Goal: Task Accomplishment & Management: Manage account settings

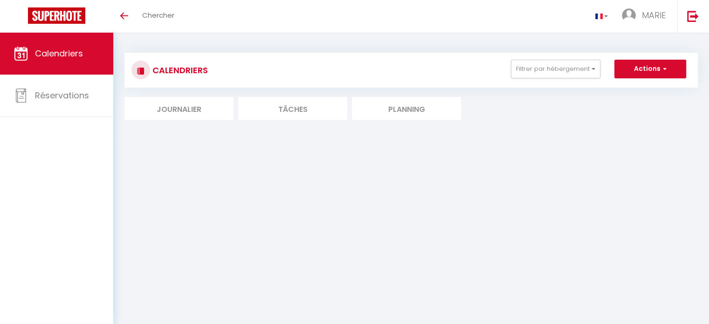
click at [181, 112] on li "Journalier" at bounding box center [178, 108] width 109 height 23
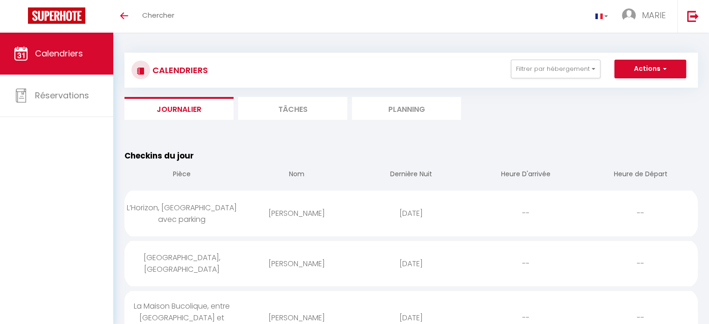
click at [310, 109] on li "Tâches" at bounding box center [292, 108] width 109 height 23
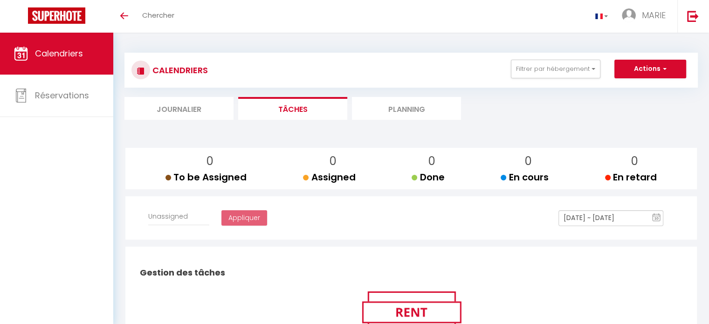
select select
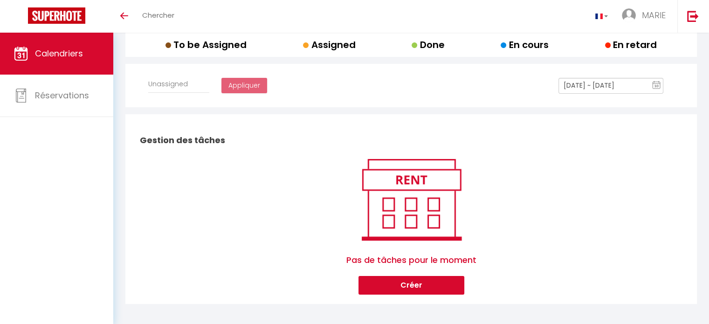
scroll to position [137, 0]
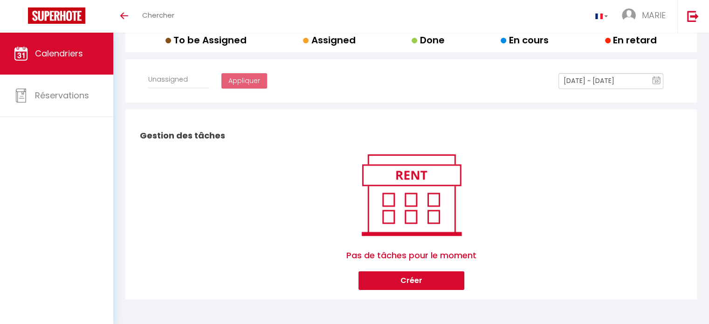
click at [607, 82] on input "[DATE] ~ [DATE]" at bounding box center [610, 81] width 105 height 16
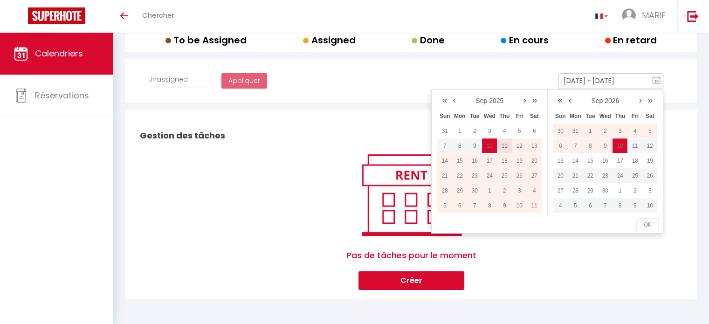
click at [507, 148] on td "11" at bounding box center [504, 145] width 15 height 15
click at [360, 82] on div "Affecter à Unassigned Appliquer [DATE] ~ [DATE] 10 « ‹ » › [DATE] [PHONE_NUMBER…" at bounding box center [411, 84] width 556 height 27
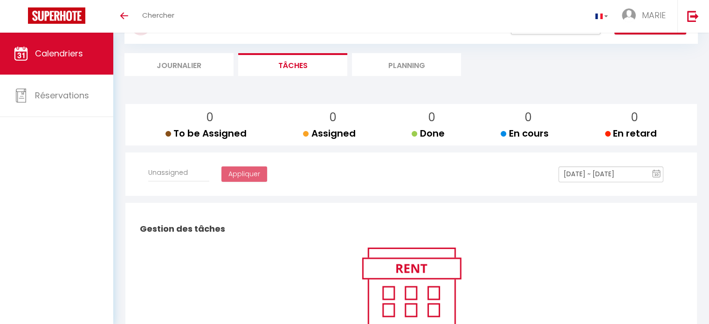
click at [397, 62] on li "Planning" at bounding box center [406, 64] width 109 height 23
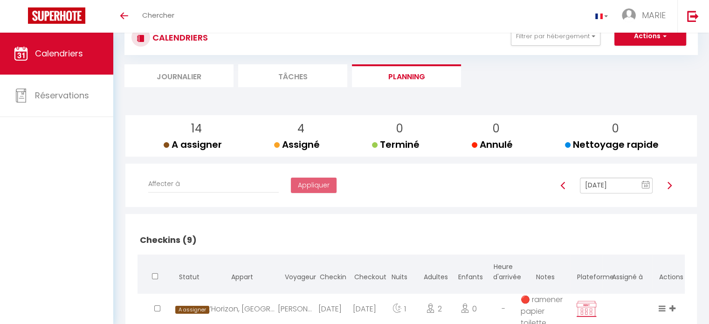
scroll to position [44, 0]
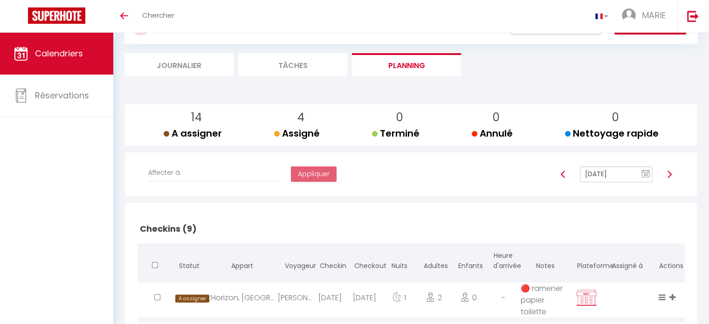
click at [671, 175] on img at bounding box center [668, 174] width 7 height 7
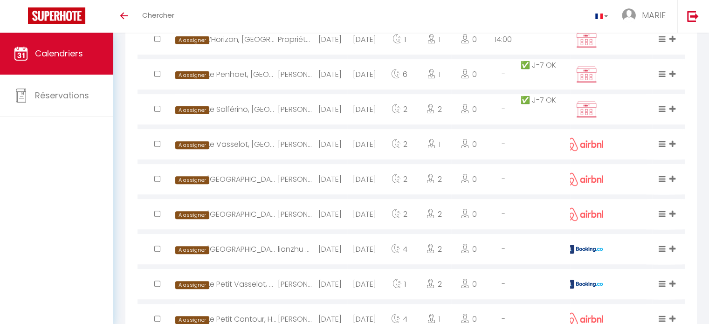
scroll to position [0, 0]
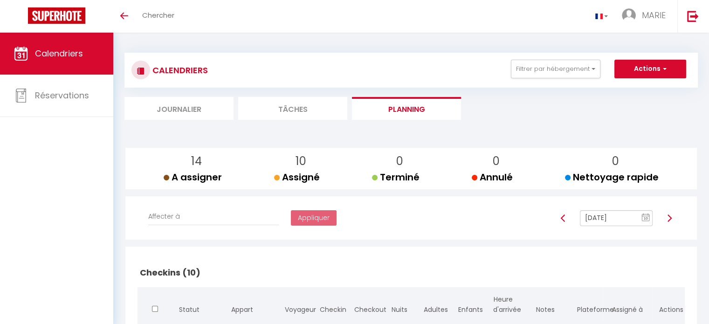
click at [667, 219] on img at bounding box center [668, 217] width 7 height 7
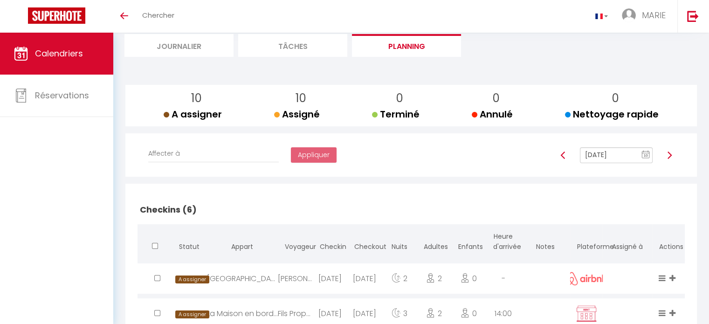
scroll to position [140, 0]
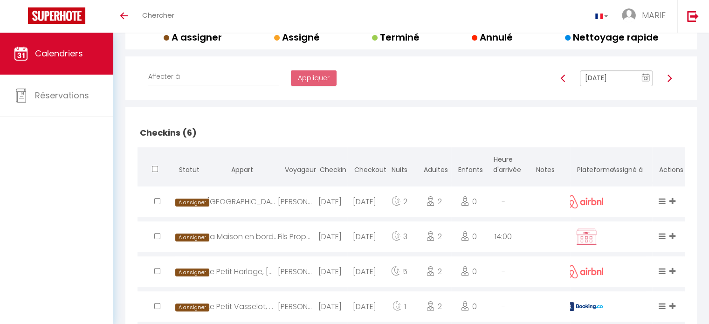
click at [669, 79] on img at bounding box center [668, 78] width 7 height 7
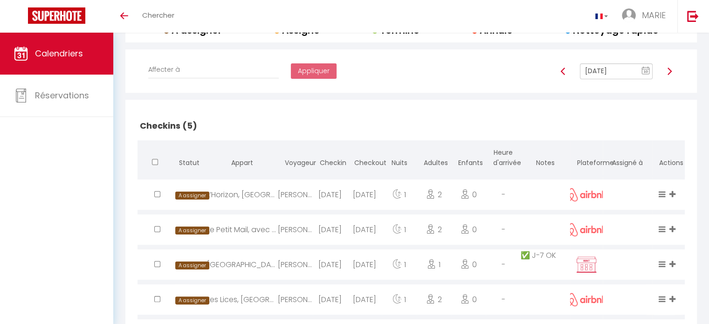
scroll to position [126, 0]
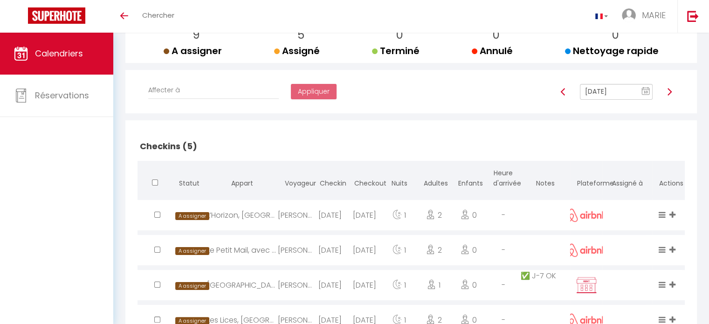
click at [667, 94] on img at bounding box center [668, 91] width 7 height 7
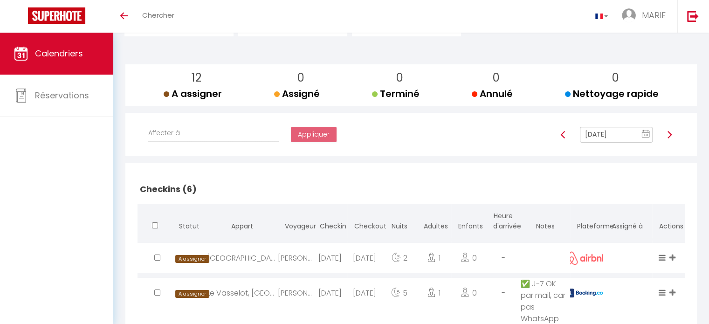
scroll to position [80, 0]
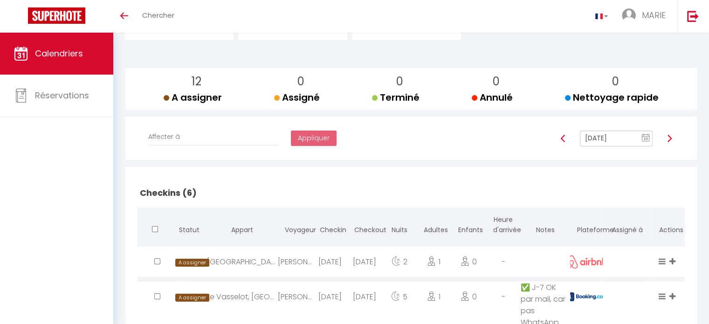
click at [667, 140] on img at bounding box center [668, 138] width 7 height 7
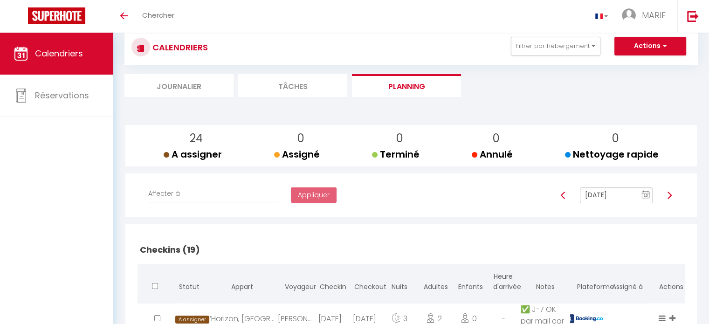
scroll to position [0, 0]
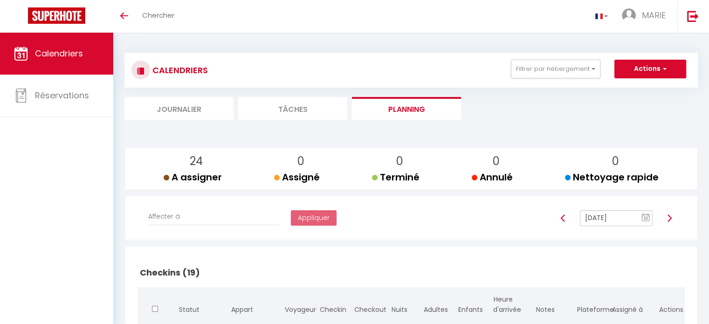
click at [668, 216] on img at bounding box center [668, 217] width 7 height 7
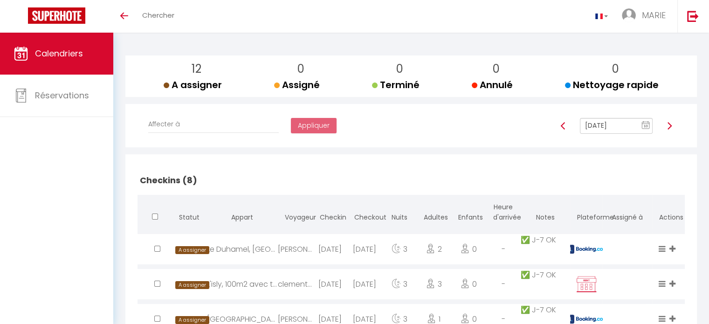
scroll to position [85, 0]
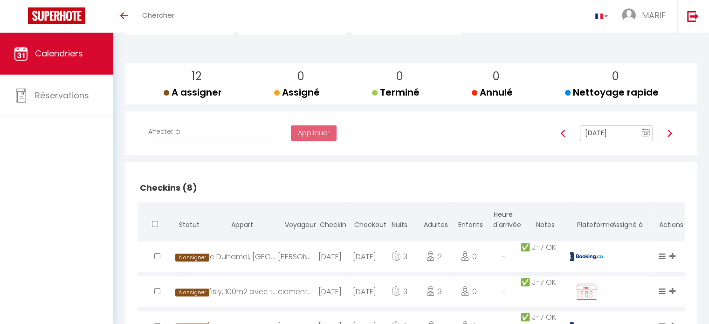
click at [671, 133] on img at bounding box center [668, 133] width 7 height 7
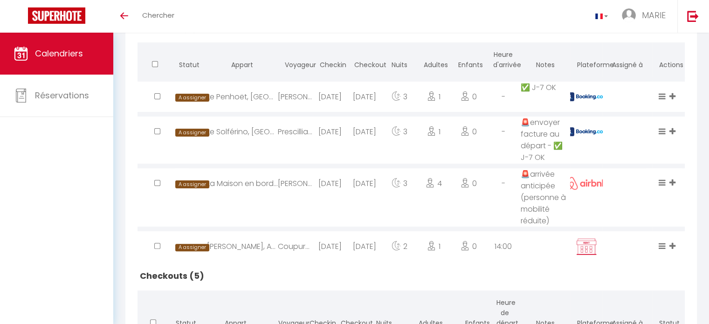
scroll to position [38, 0]
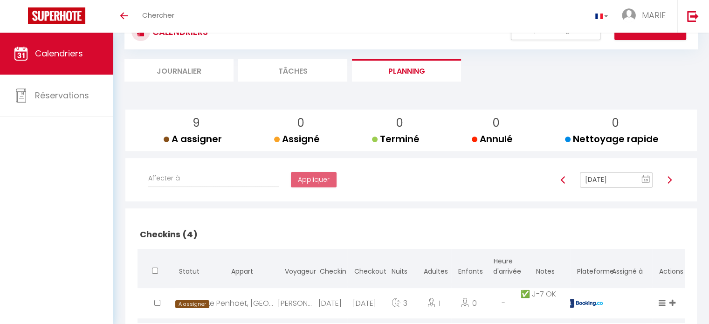
click at [671, 180] on img at bounding box center [668, 179] width 7 height 7
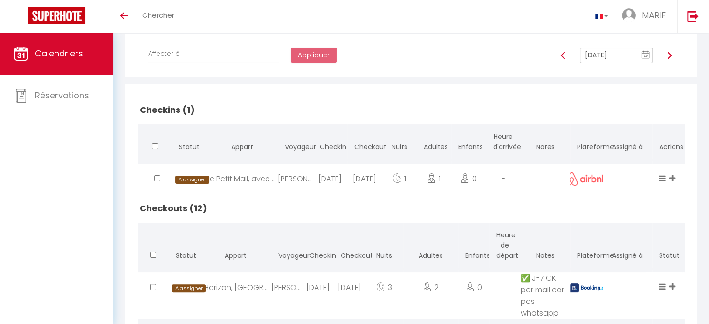
scroll to position [137, 0]
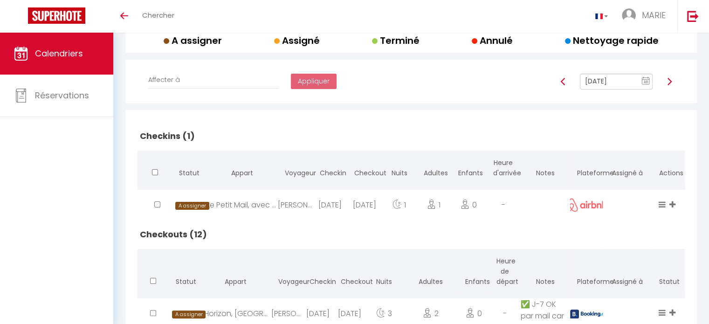
click at [668, 82] on img at bounding box center [668, 81] width 7 height 7
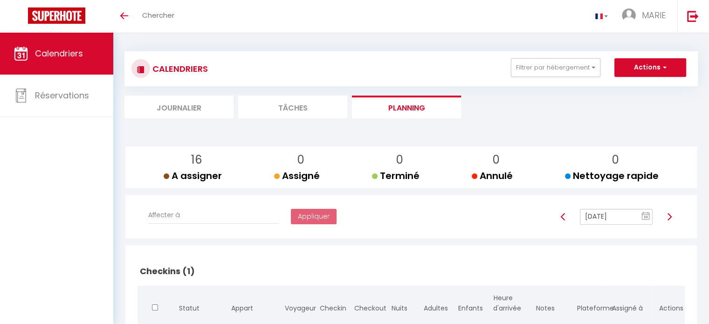
scroll to position [0, 0]
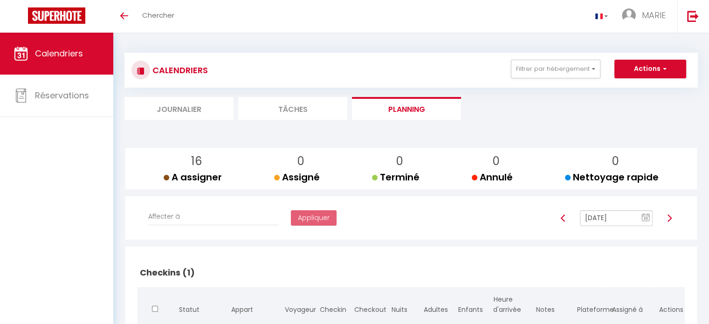
click at [669, 218] on img at bounding box center [668, 217] width 7 height 7
click at [670, 218] on img at bounding box center [668, 217] width 7 height 7
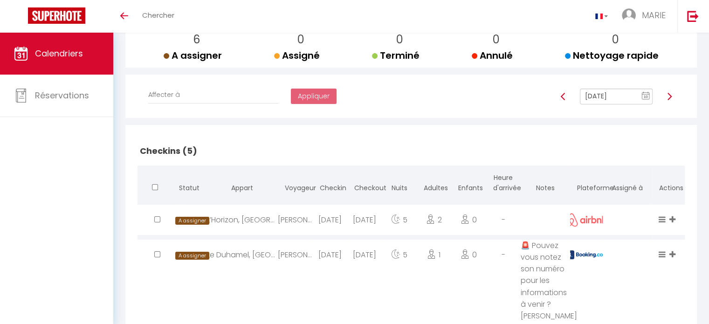
scroll to position [117, 0]
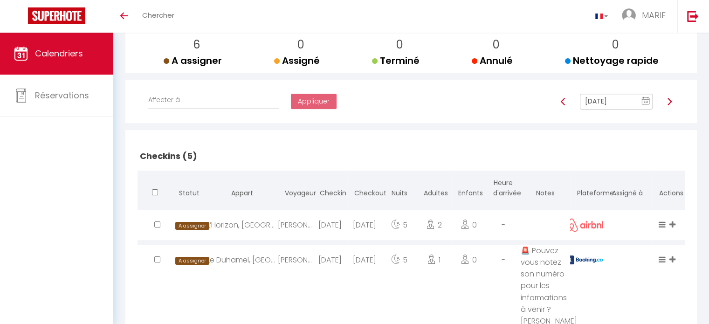
click at [670, 102] on img at bounding box center [668, 101] width 7 height 7
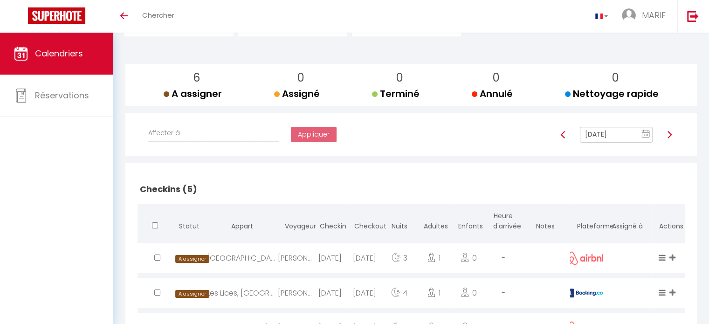
scroll to position [76, 0]
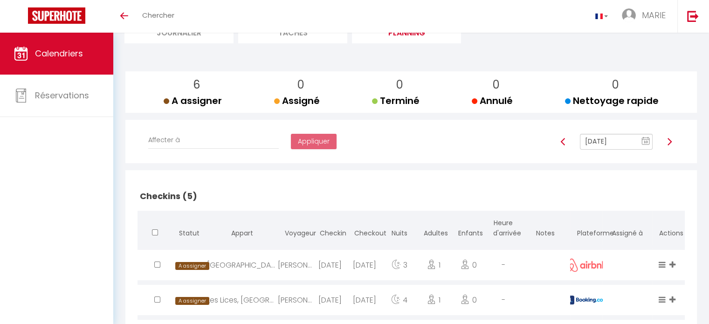
click at [669, 140] on img at bounding box center [668, 141] width 7 height 7
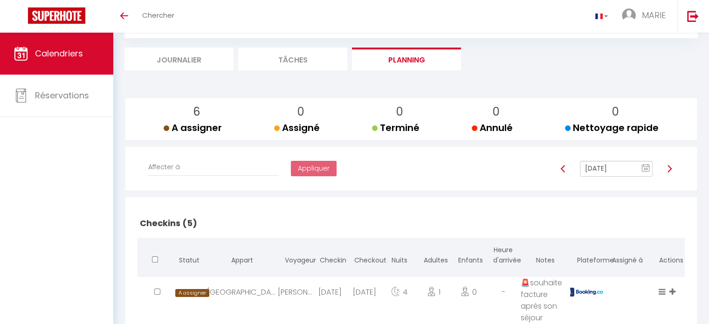
scroll to position [46, 0]
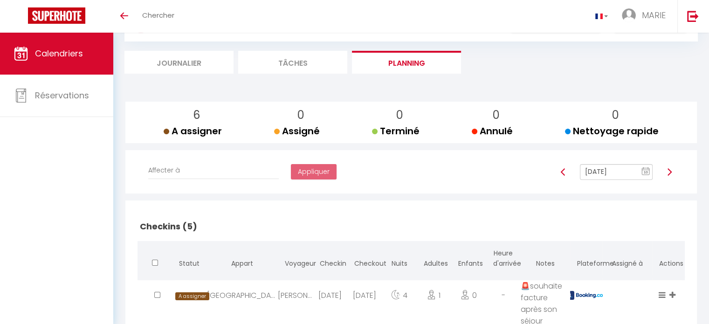
click at [669, 173] on img at bounding box center [668, 171] width 7 height 7
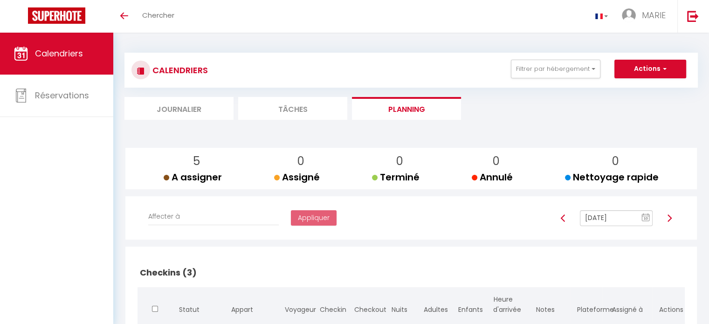
scroll to position [0, 0]
click at [667, 218] on img at bounding box center [668, 217] width 7 height 7
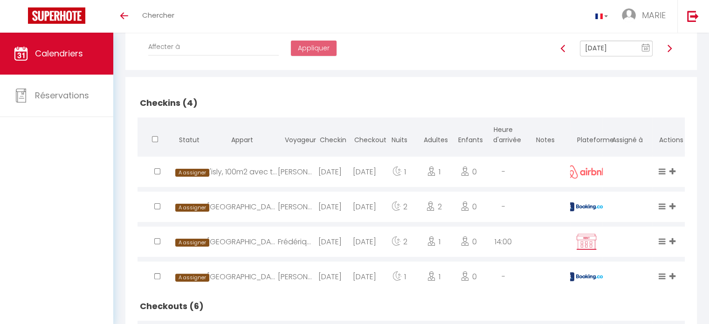
scroll to position [88, 0]
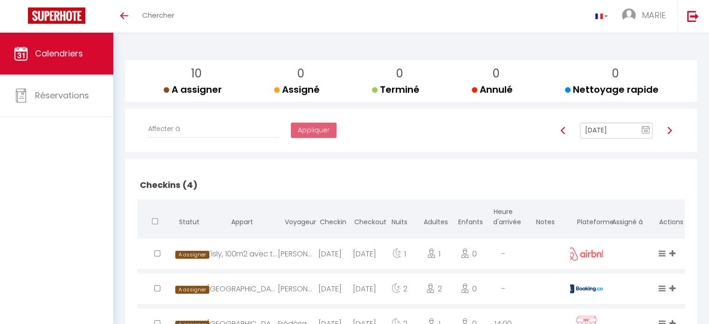
click at [669, 130] on img at bounding box center [668, 130] width 7 height 7
type input "[DATE]"
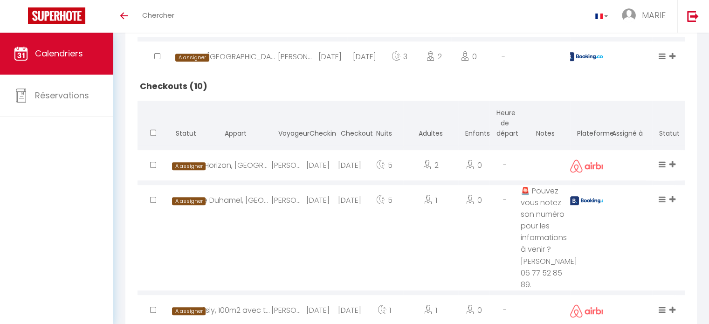
scroll to position [414, 0]
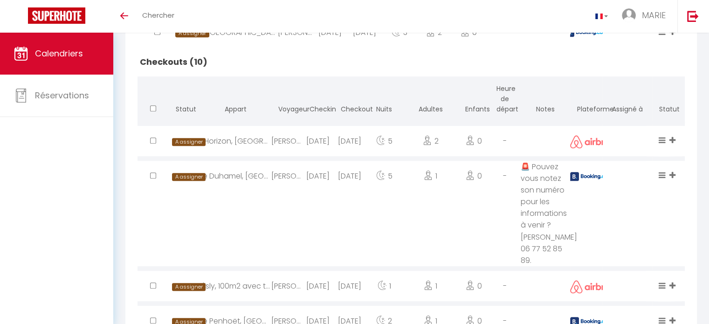
click at [338, 247] on td "[DATE]" at bounding box center [349, 213] width 31 height 110
select select "0"
select select "1"
select select
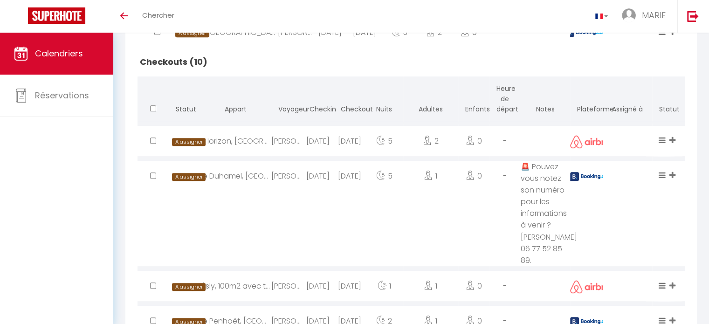
select select
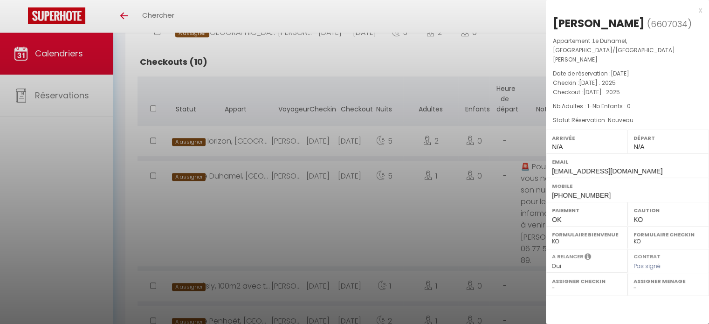
click at [367, 240] on div at bounding box center [354, 162] width 709 height 324
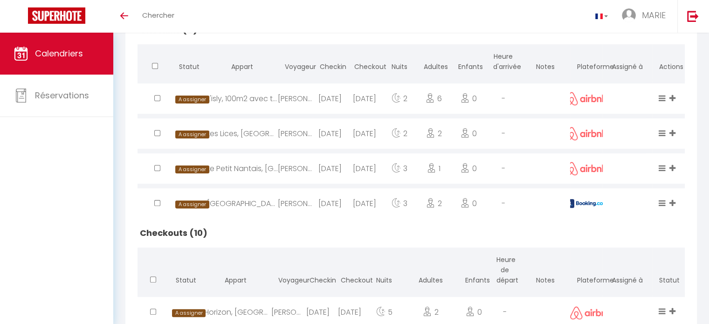
scroll to position [162, 0]
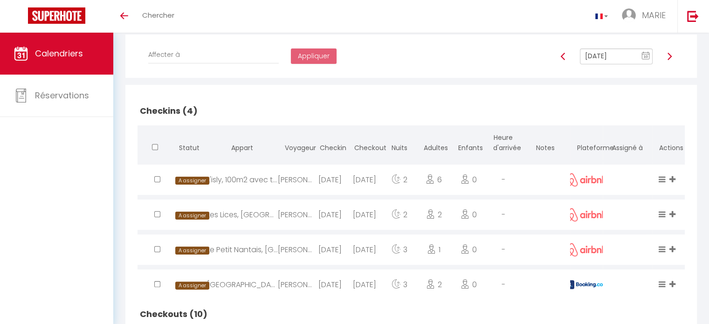
click at [671, 56] on img at bounding box center [668, 56] width 7 height 7
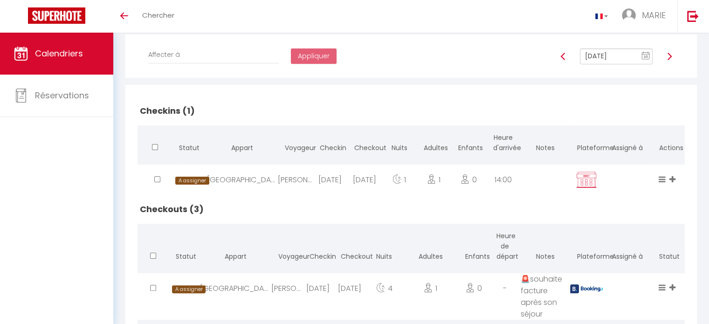
click at [671, 56] on img at bounding box center [668, 56] width 7 height 7
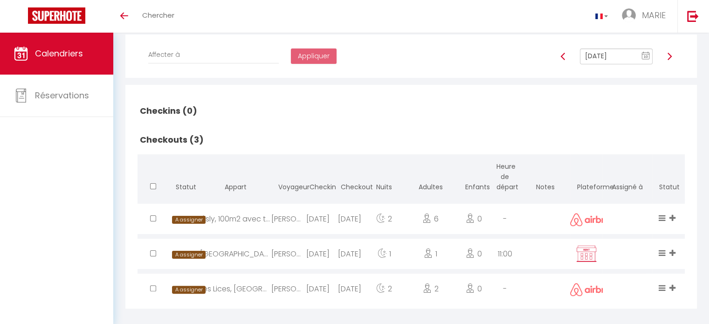
click at [671, 56] on img at bounding box center [668, 56] width 7 height 7
type input "[DATE]"
checkbox input "false"
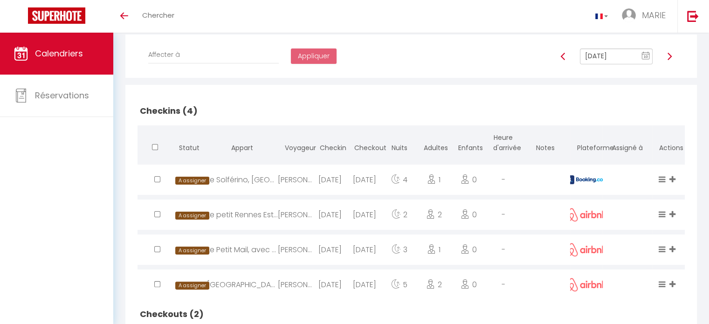
click at [671, 56] on img at bounding box center [668, 56] width 7 height 7
type input "[DATE]"
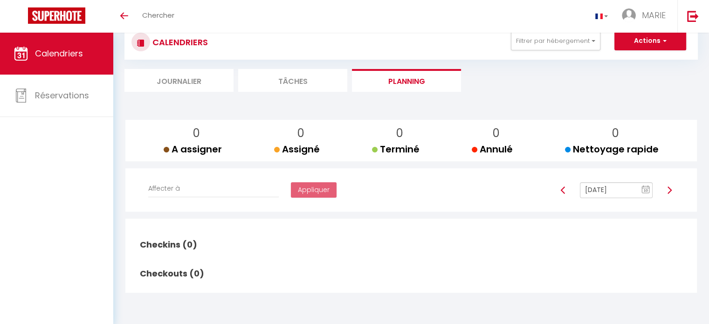
scroll to position [0, 0]
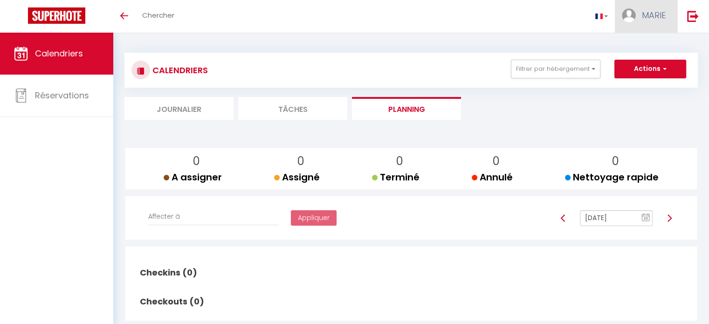
click at [650, 18] on span "MARIE" at bounding box center [654, 15] width 24 height 12
click at [639, 48] on link "Paramètres" at bounding box center [639, 47] width 69 height 16
select select "fr"
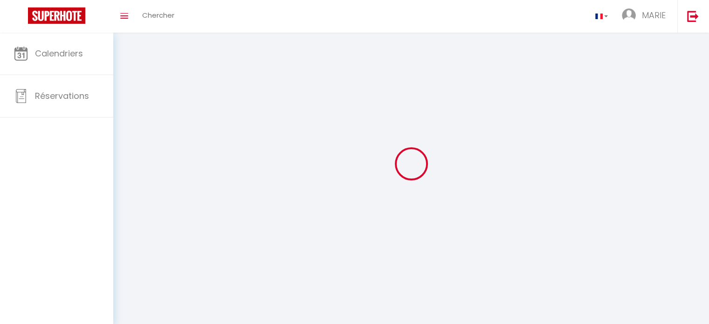
type input "MARIE"
type input "legal"
type input "[URL][DOMAIN_NAME]"
select select
select select "28"
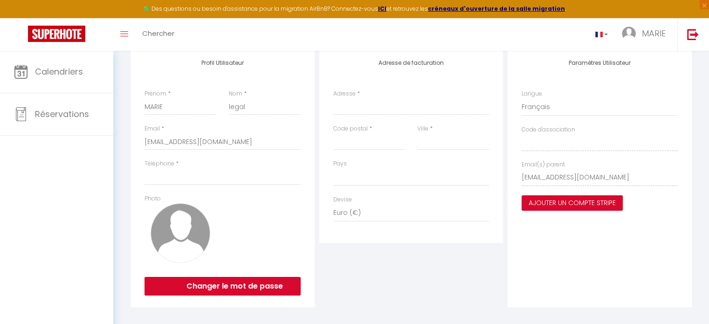
scroll to position [113, 0]
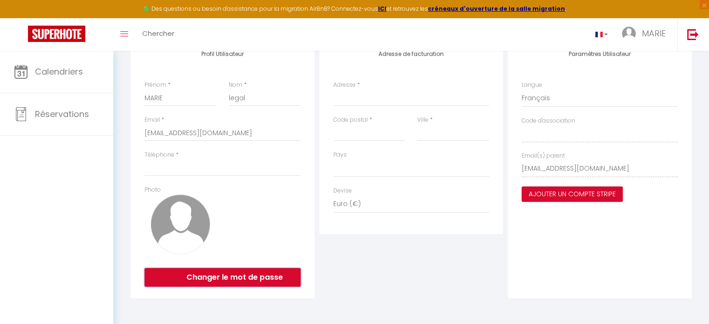
click at [231, 277] on button "Changer le mot de passe" at bounding box center [222, 277] width 156 height 19
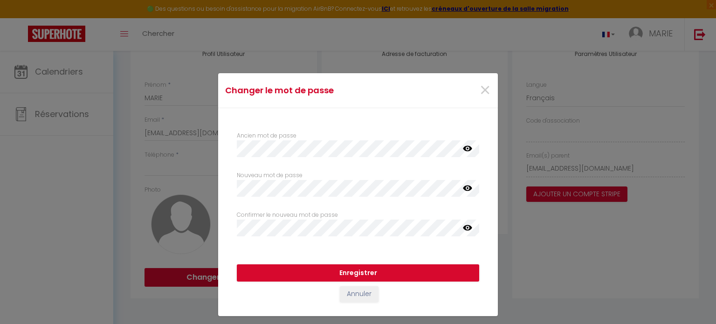
click at [298, 130] on div "Ancien mot de passe false Nouveau mot de passe Votre mot de passe doit comporte…" at bounding box center [358, 176] width 242 height 119
click at [295, 137] on label "Ancien mot de passe" at bounding box center [267, 135] width 60 height 9
click at [295, 138] on label "Ancien mot de passe" at bounding box center [267, 135] width 60 height 9
select select
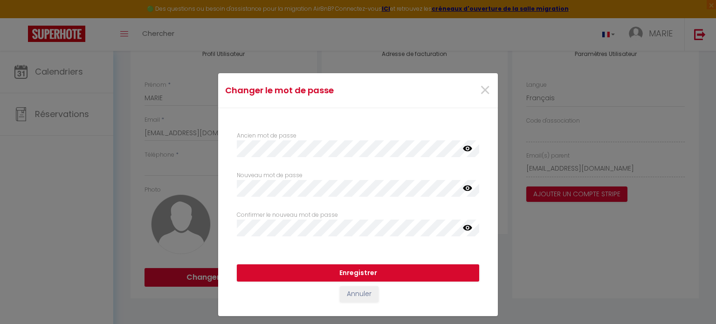
click at [469, 147] on icon at bounding box center [467, 149] width 9 height 6
click at [670, 132] on div "Changer le mot de passe × Ancien mot de passe false Nouveau mot de passe Votre …" at bounding box center [358, 162] width 716 height 324
click at [485, 92] on span "×" at bounding box center [485, 90] width 12 height 28
